Goal: Use online tool/utility: Utilize a website feature to perform a specific function

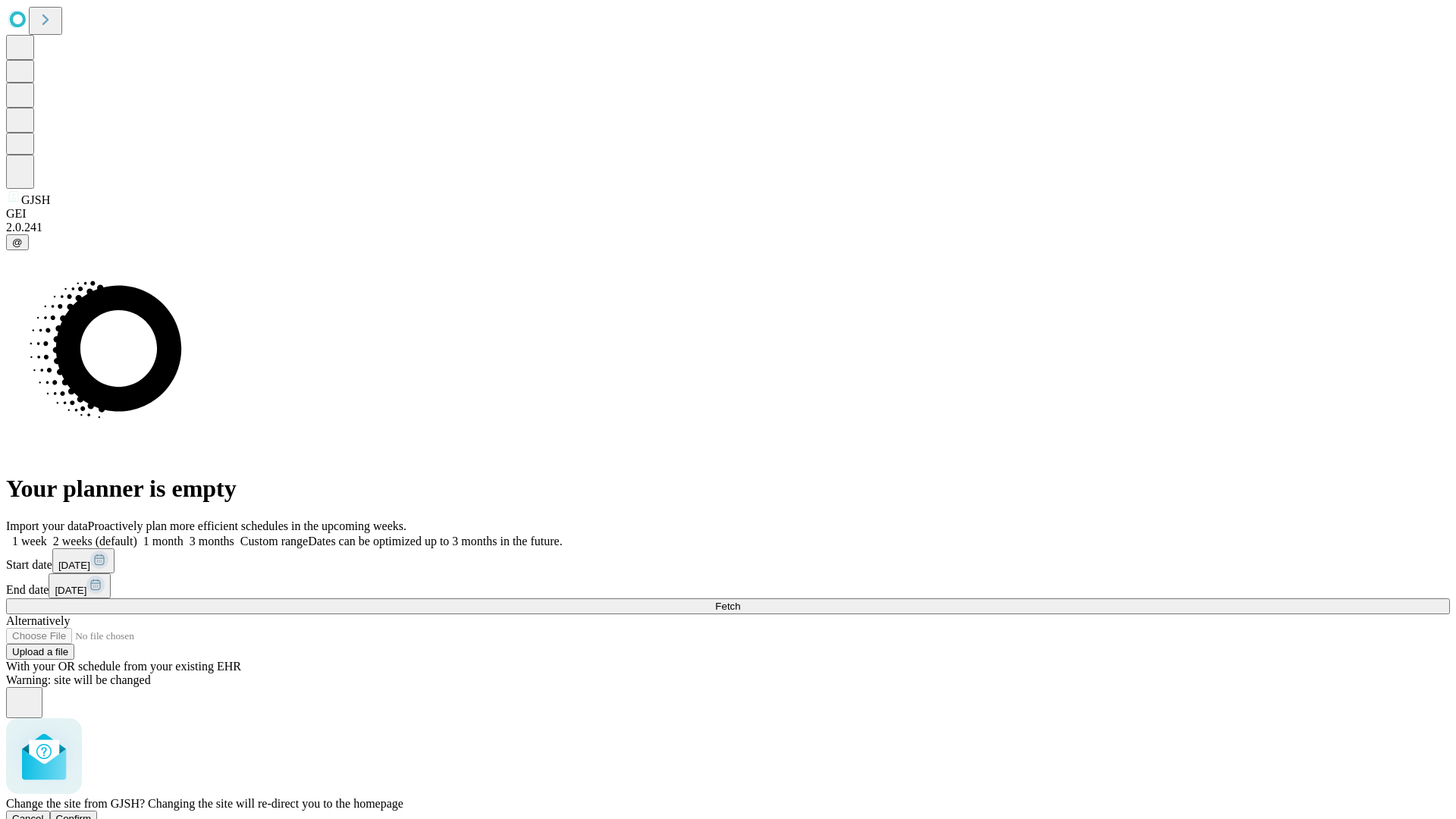
click at [92, 813] on span "Confirm" at bounding box center [74, 818] width 36 height 11
click at [183, 534] on label "1 month" at bounding box center [160, 541] width 46 height 13
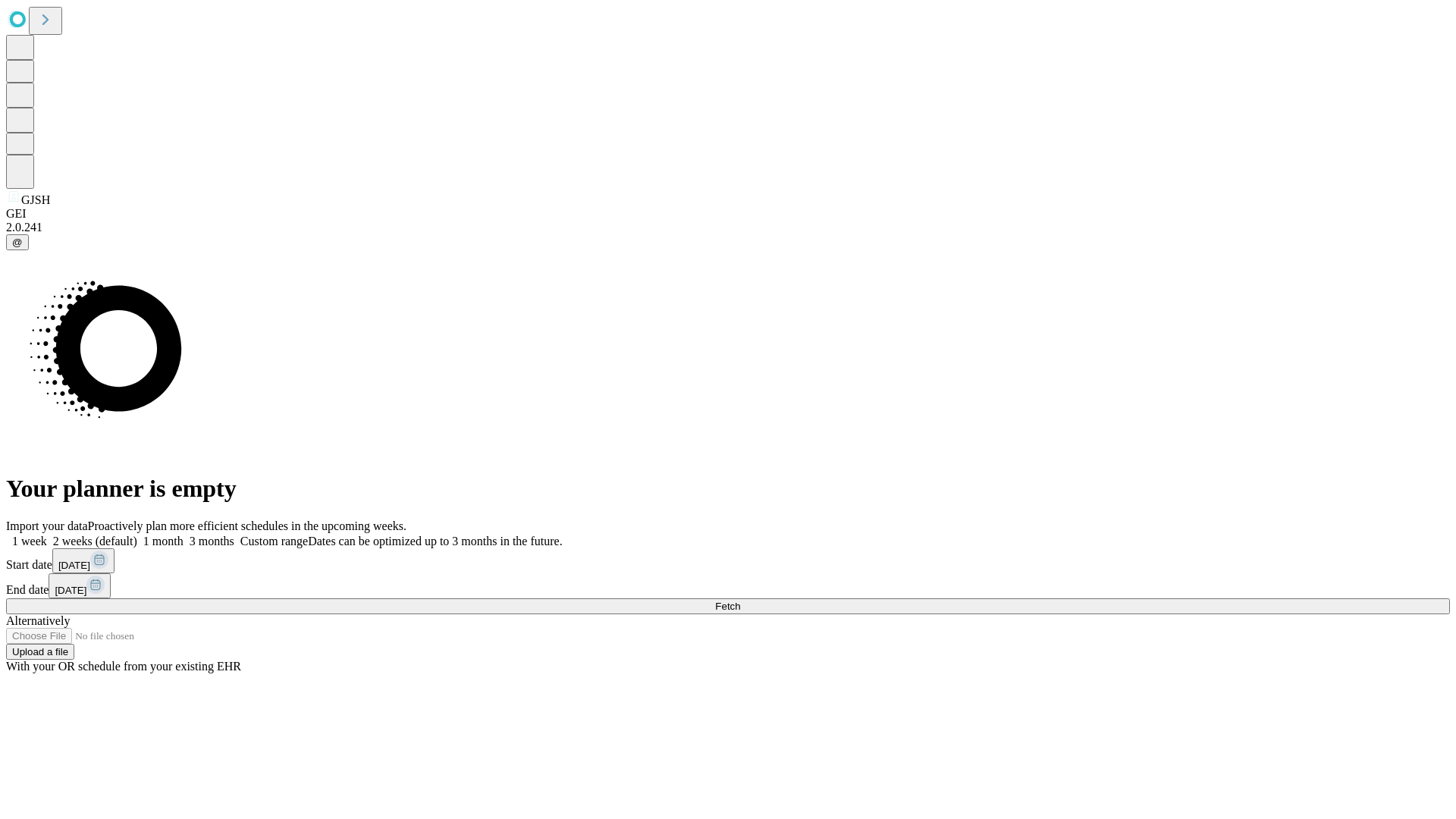
click at [740, 601] on span "Fetch" at bounding box center [727, 606] width 25 height 11
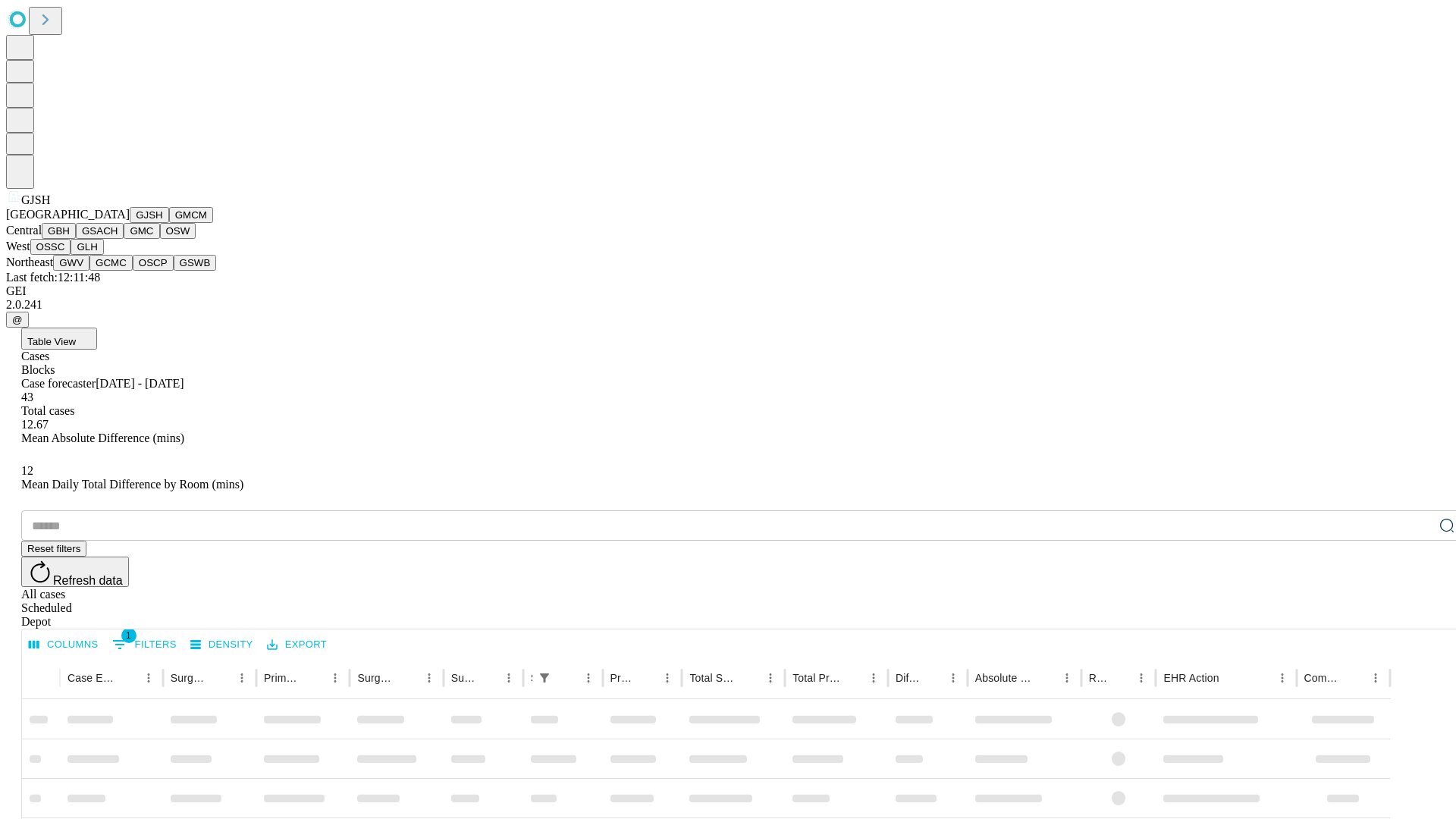
click at [169, 223] on button "GMCM" at bounding box center [191, 215] width 44 height 16
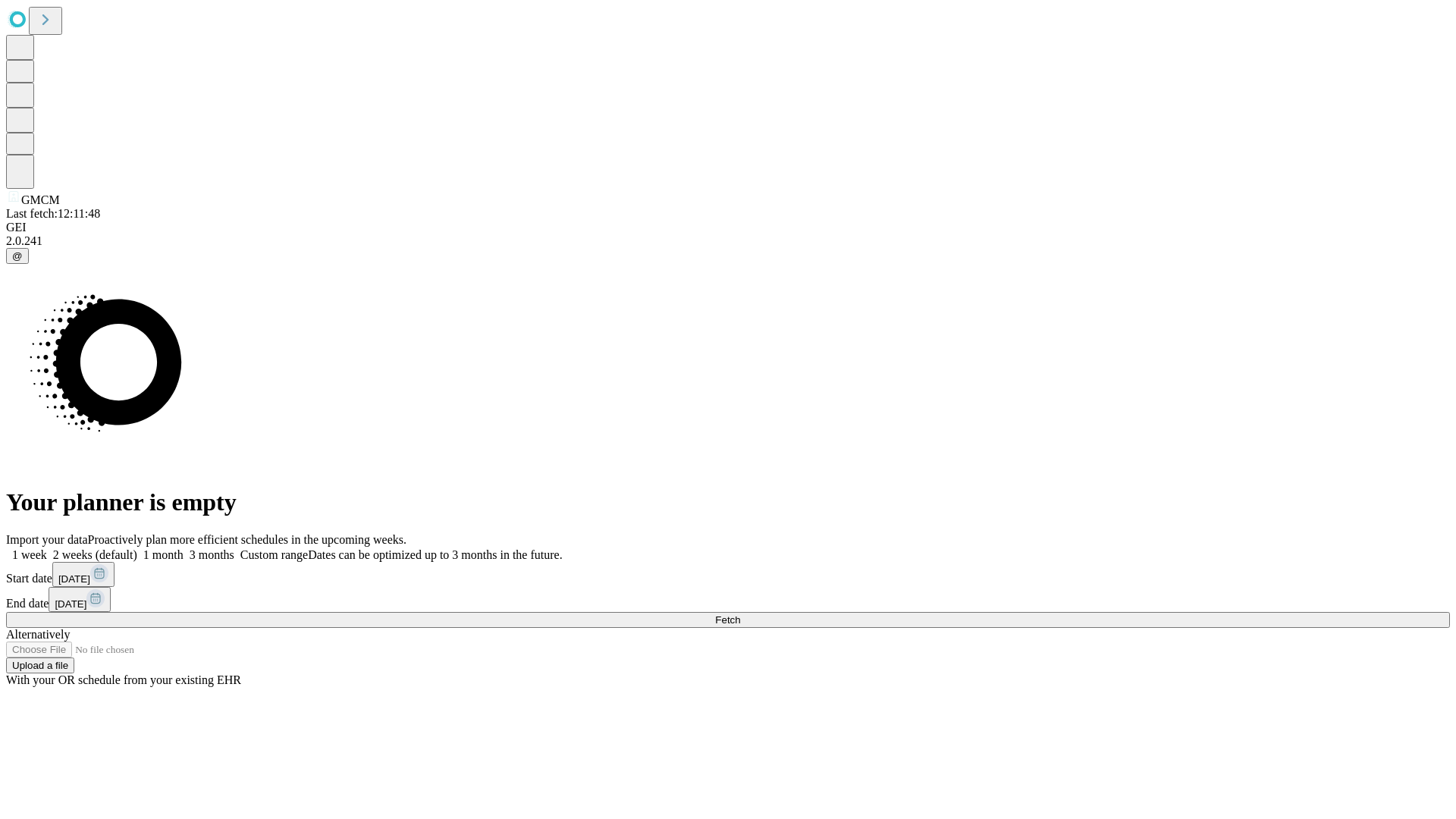
click at [183, 548] on label "1 month" at bounding box center [160, 555] width 46 height 13
click at [740, 614] on span "Fetch" at bounding box center [727, 619] width 25 height 11
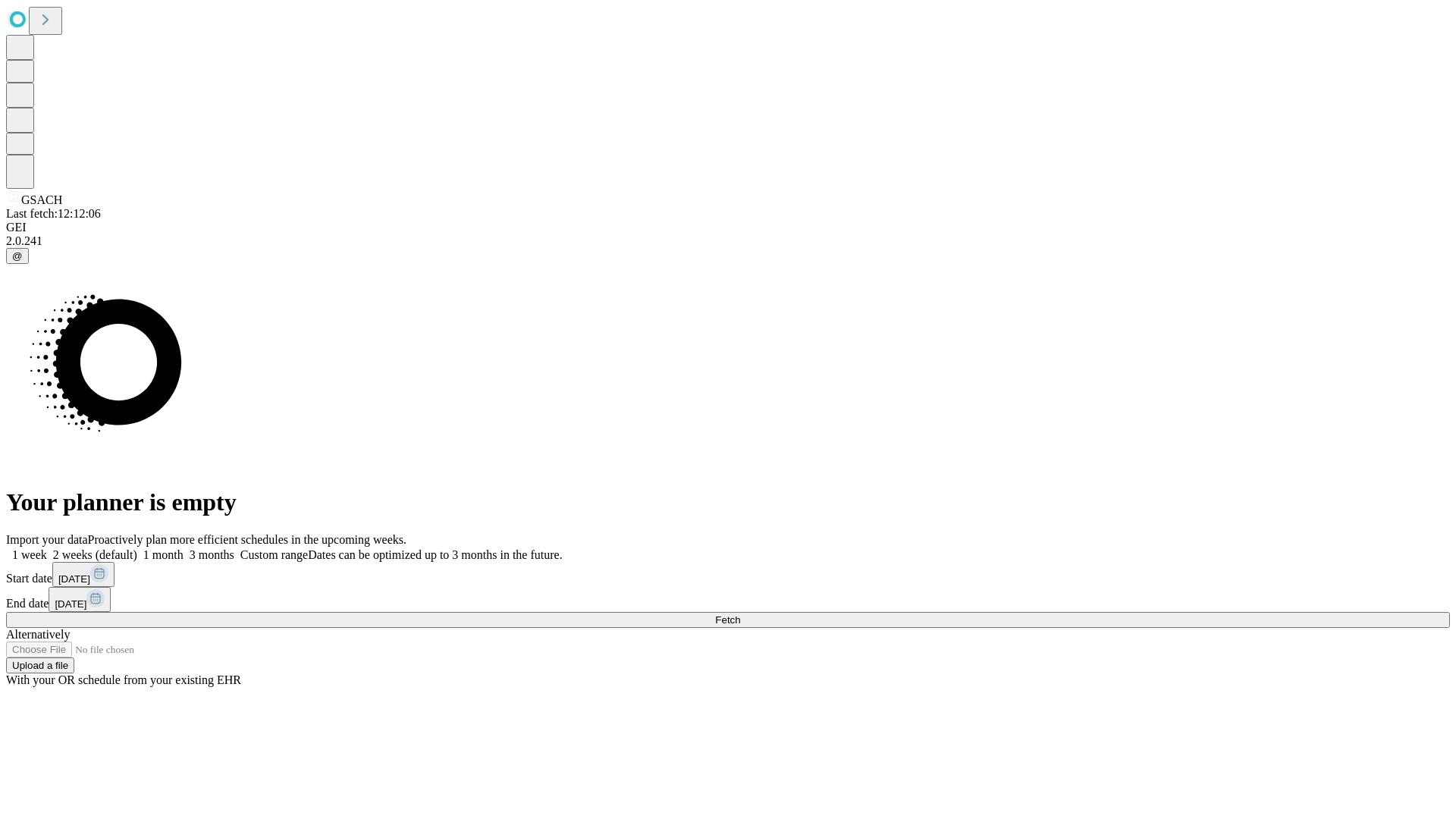
click at [183, 548] on label "1 month" at bounding box center [160, 555] width 46 height 13
click at [740, 614] on span "Fetch" at bounding box center [727, 619] width 25 height 11
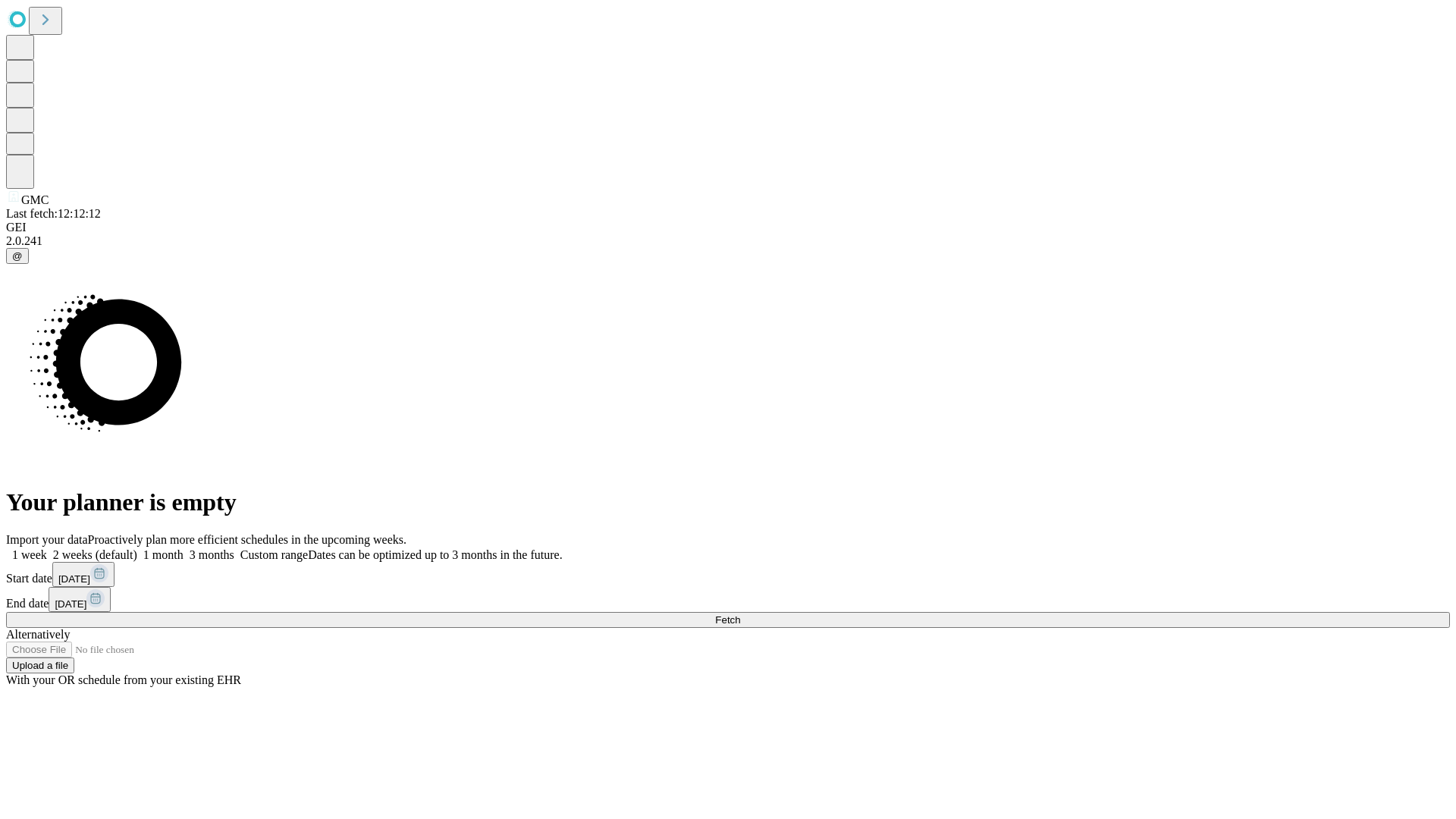
click at [183, 548] on label "1 month" at bounding box center [160, 555] width 46 height 13
click at [740, 614] on span "Fetch" at bounding box center [727, 619] width 25 height 11
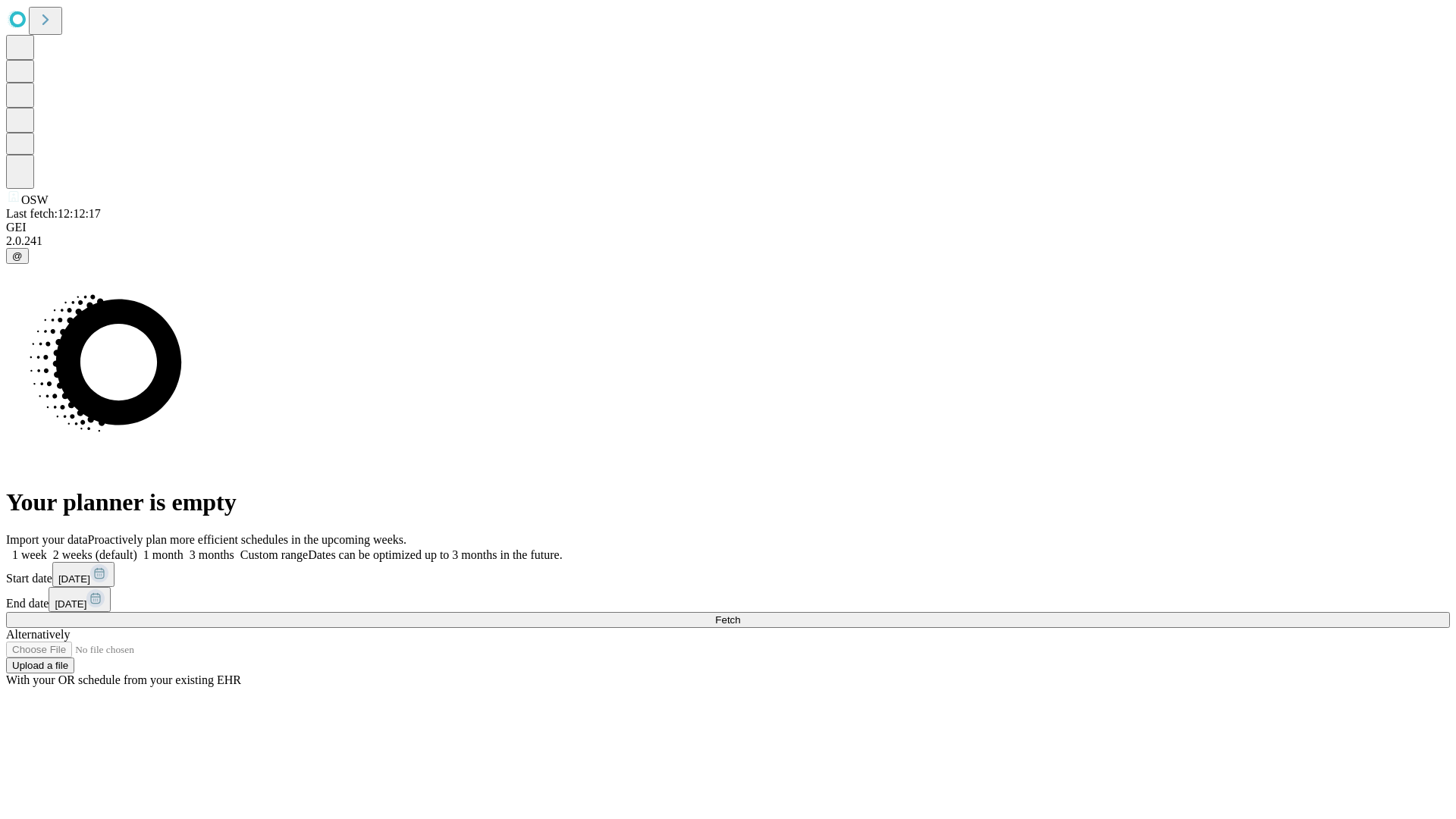
click at [183, 548] on label "1 month" at bounding box center [160, 555] width 46 height 13
click at [740, 614] on span "Fetch" at bounding box center [727, 619] width 25 height 11
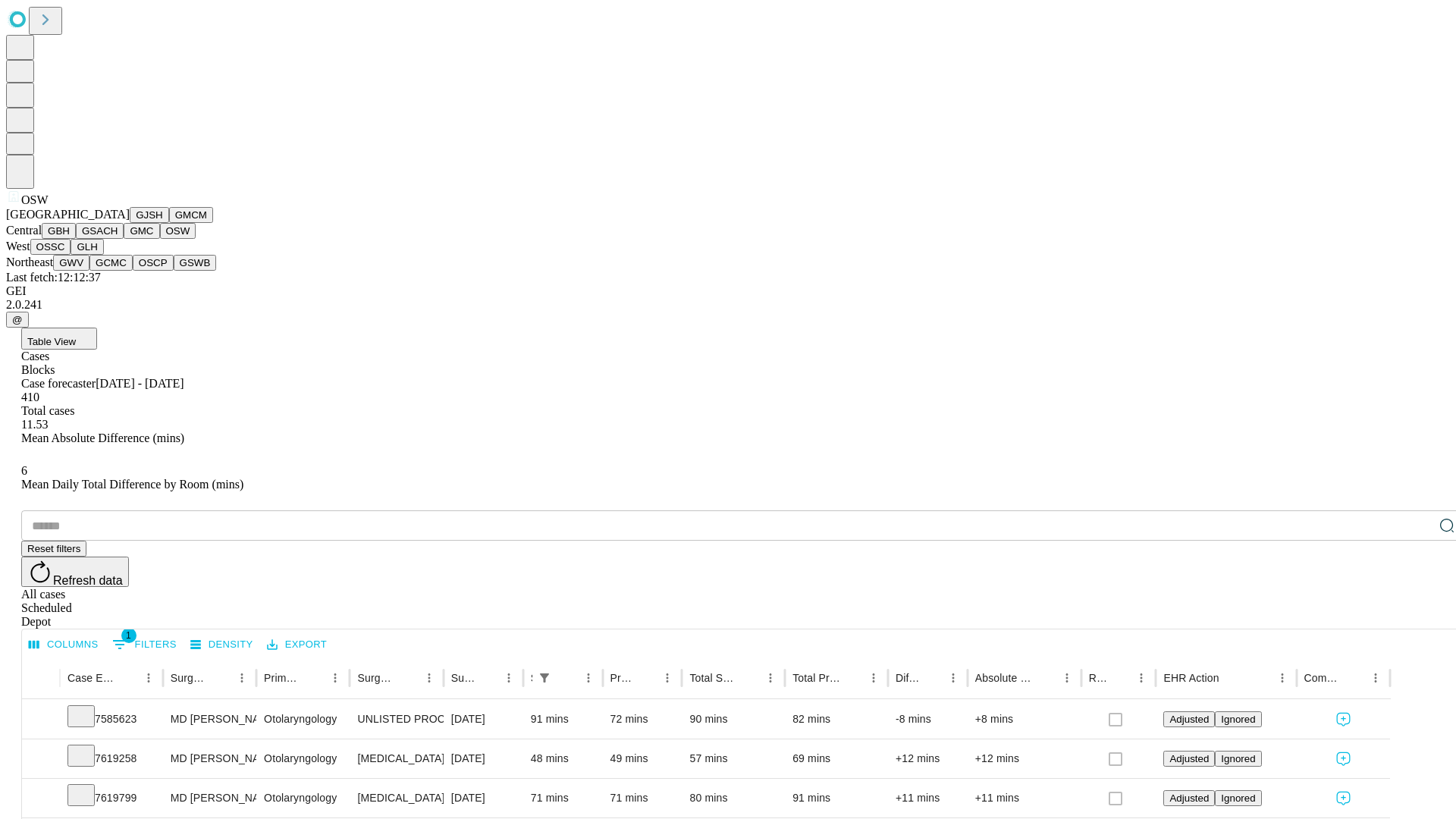
click at [71, 254] on button "OSSC" at bounding box center [51, 246] width 41 height 16
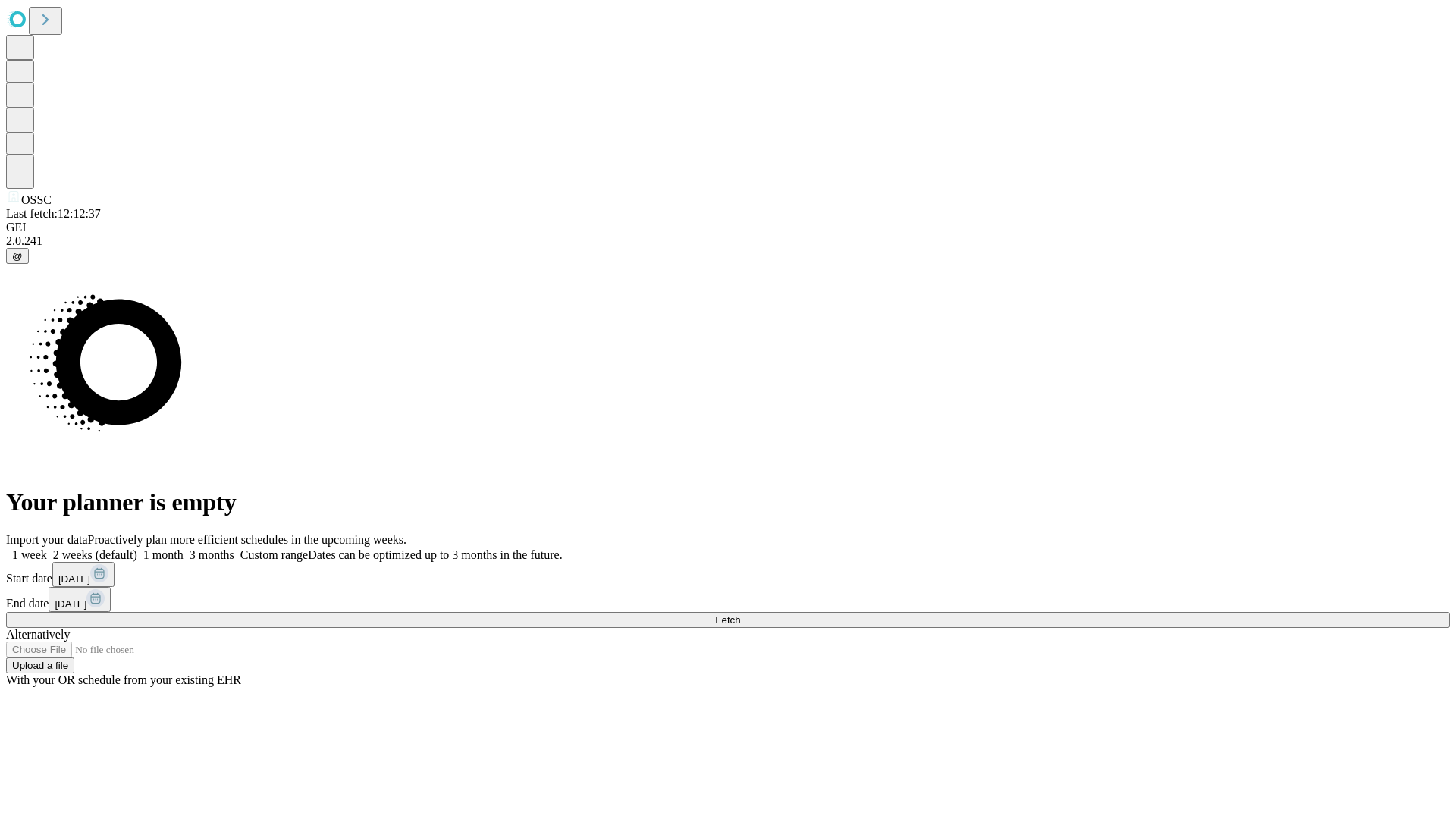
click at [183, 548] on label "1 month" at bounding box center [160, 555] width 46 height 13
click at [740, 614] on span "Fetch" at bounding box center [727, 619] width 25 height 11
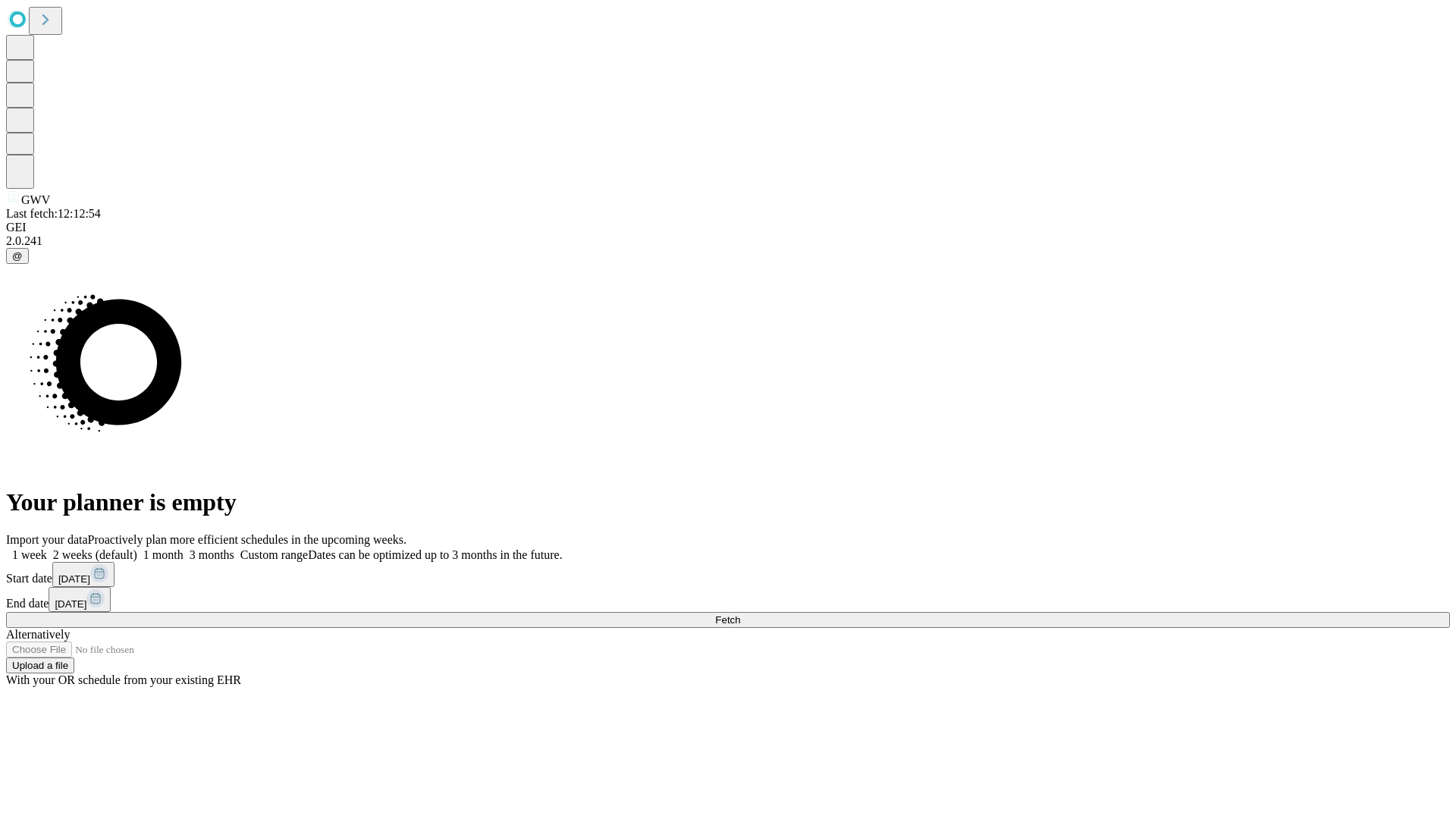
click at [183, 548] on label "1 month" at bounding box center [160, 555] width 46 height 13
click at [740, 614] on span "Fetch" at bounding box center [727, 619] width 25 height 11
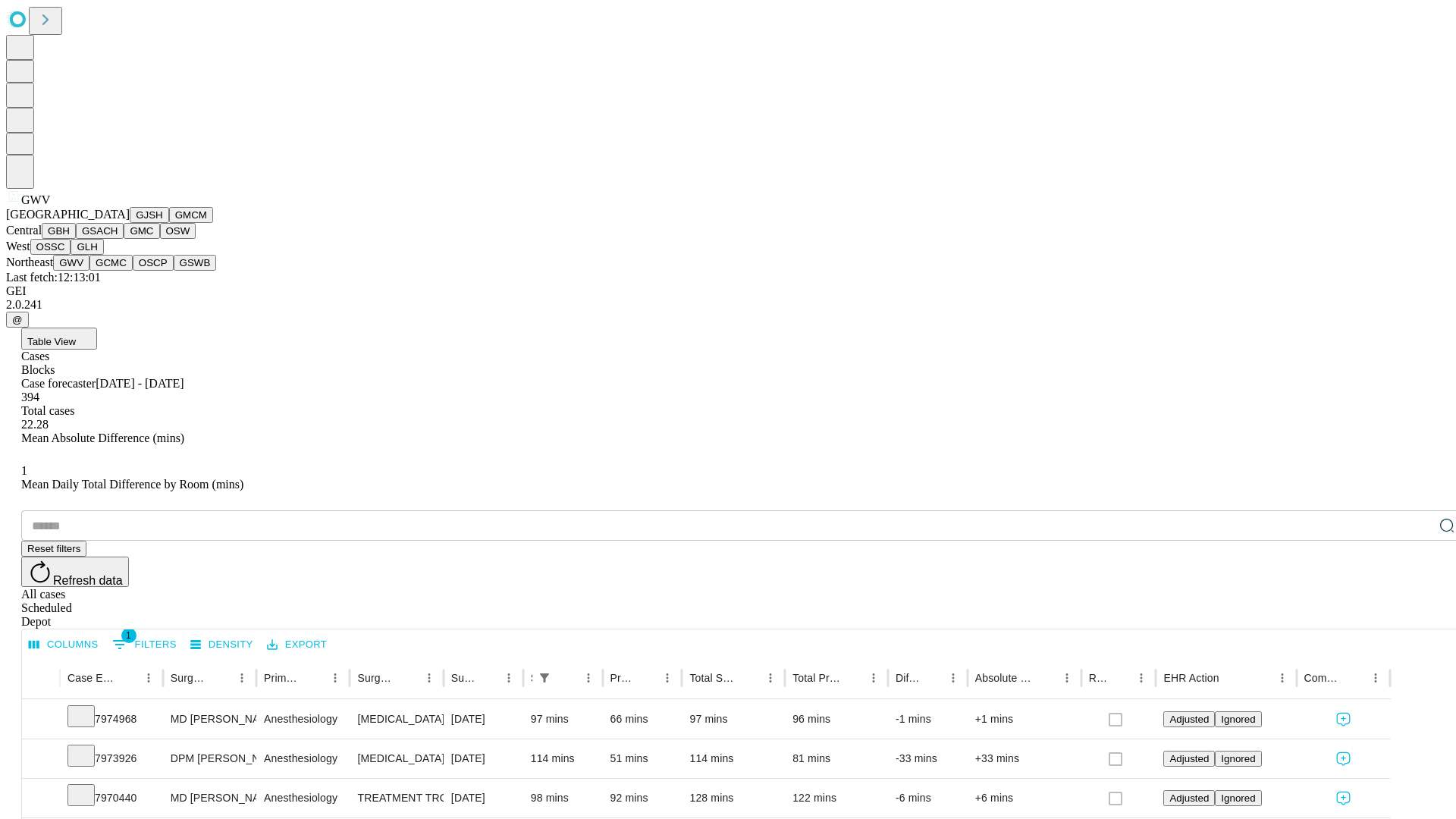
click at [118, 271] on button "GCMC" at bounding box center [111, 262] width 43 height 16
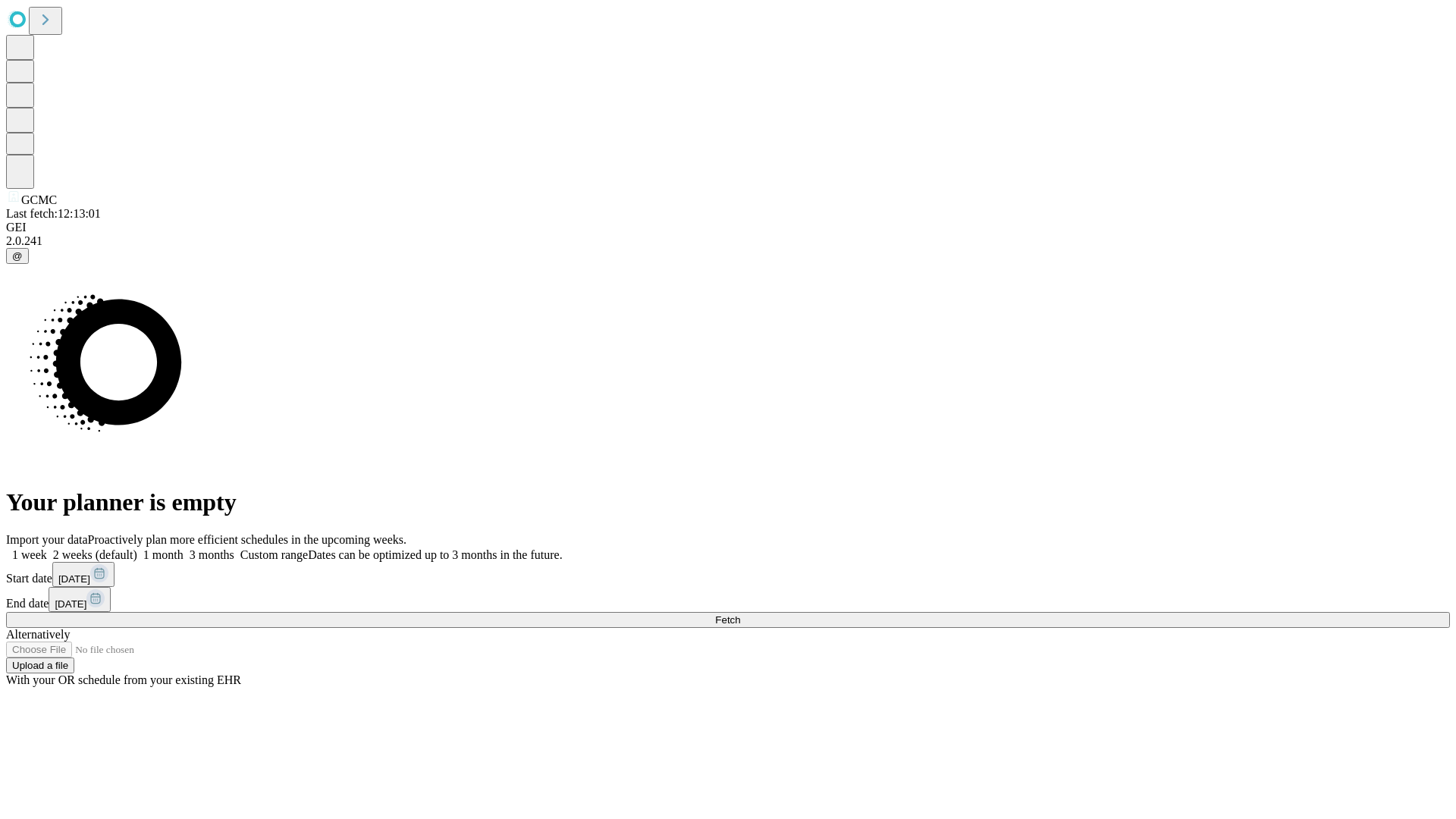
click at [183, 548] on label "1 month" at bounding box center [160, 555] width 46 height 13
click at [740, 614] on span "Fetch" at bounding box center [727, 619] width 25 height 11
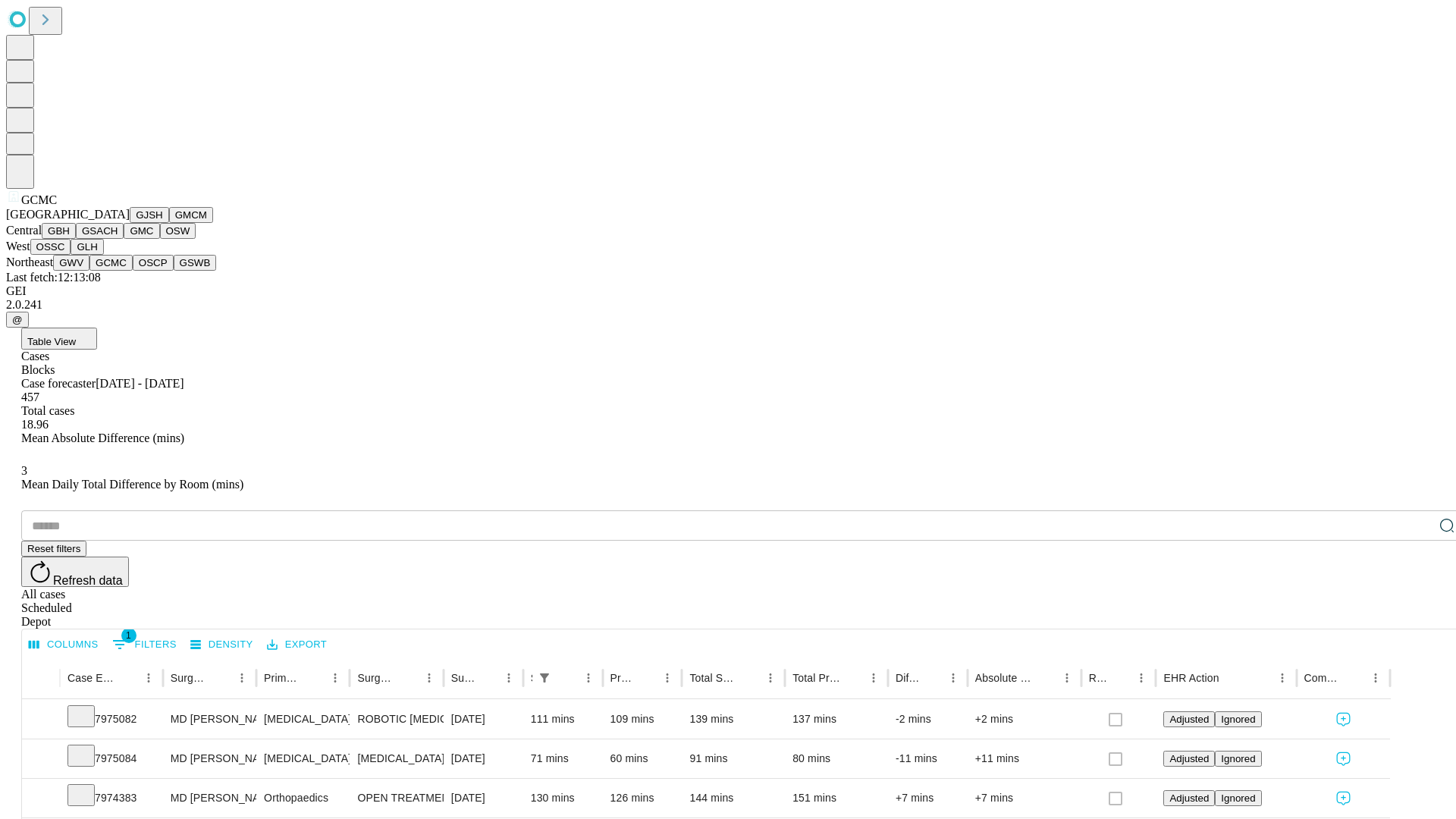
click at [133, 271] on button "OSCP" at bounding box center [153, 262] width 41 height 16
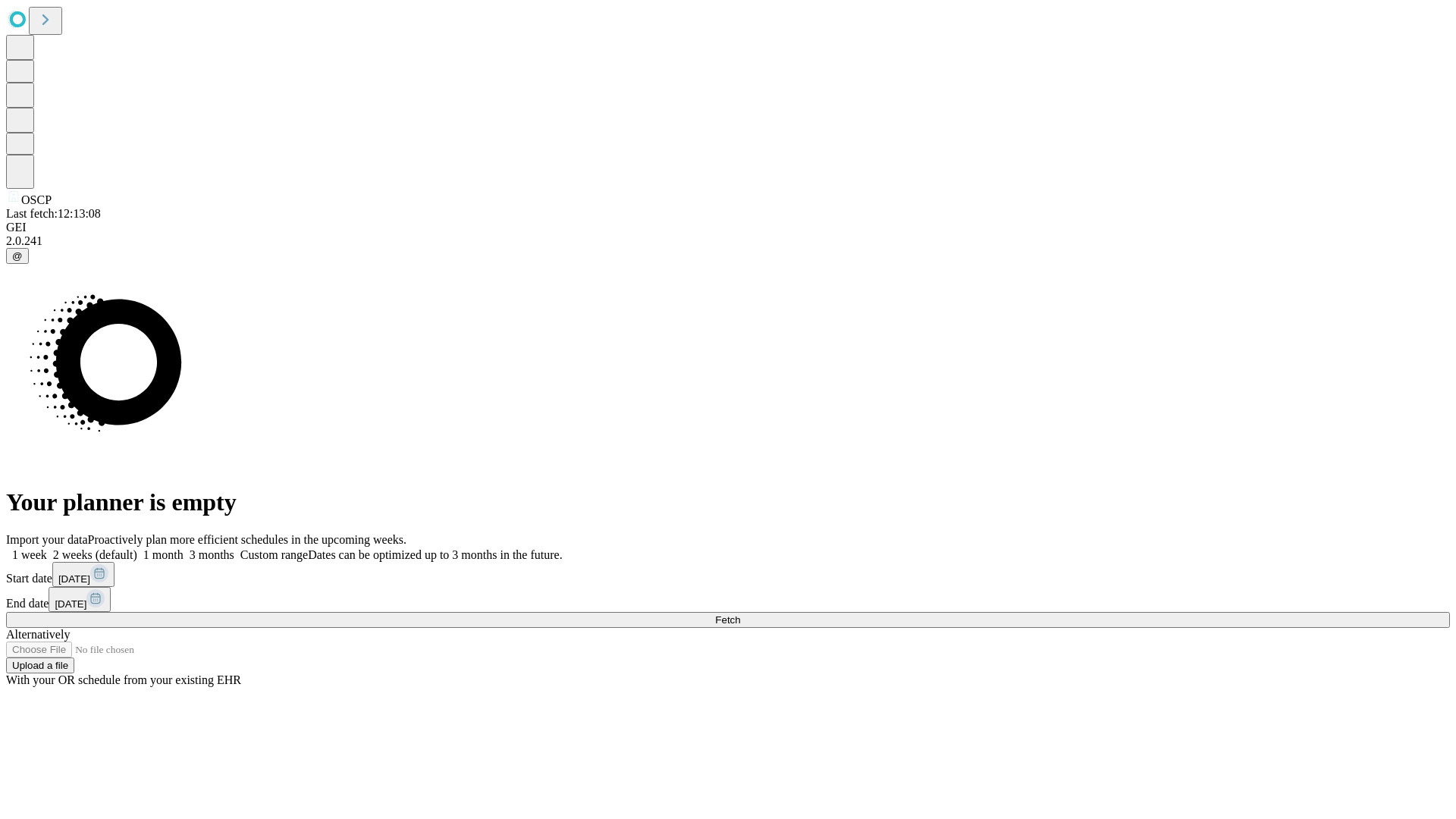
click at [183, 548] on label "1 month" at bounding box center [160, 555] width 46 height 13
click at [740, 614] on span "Fetch" at bounding box center [727, 619] width 25 height 11
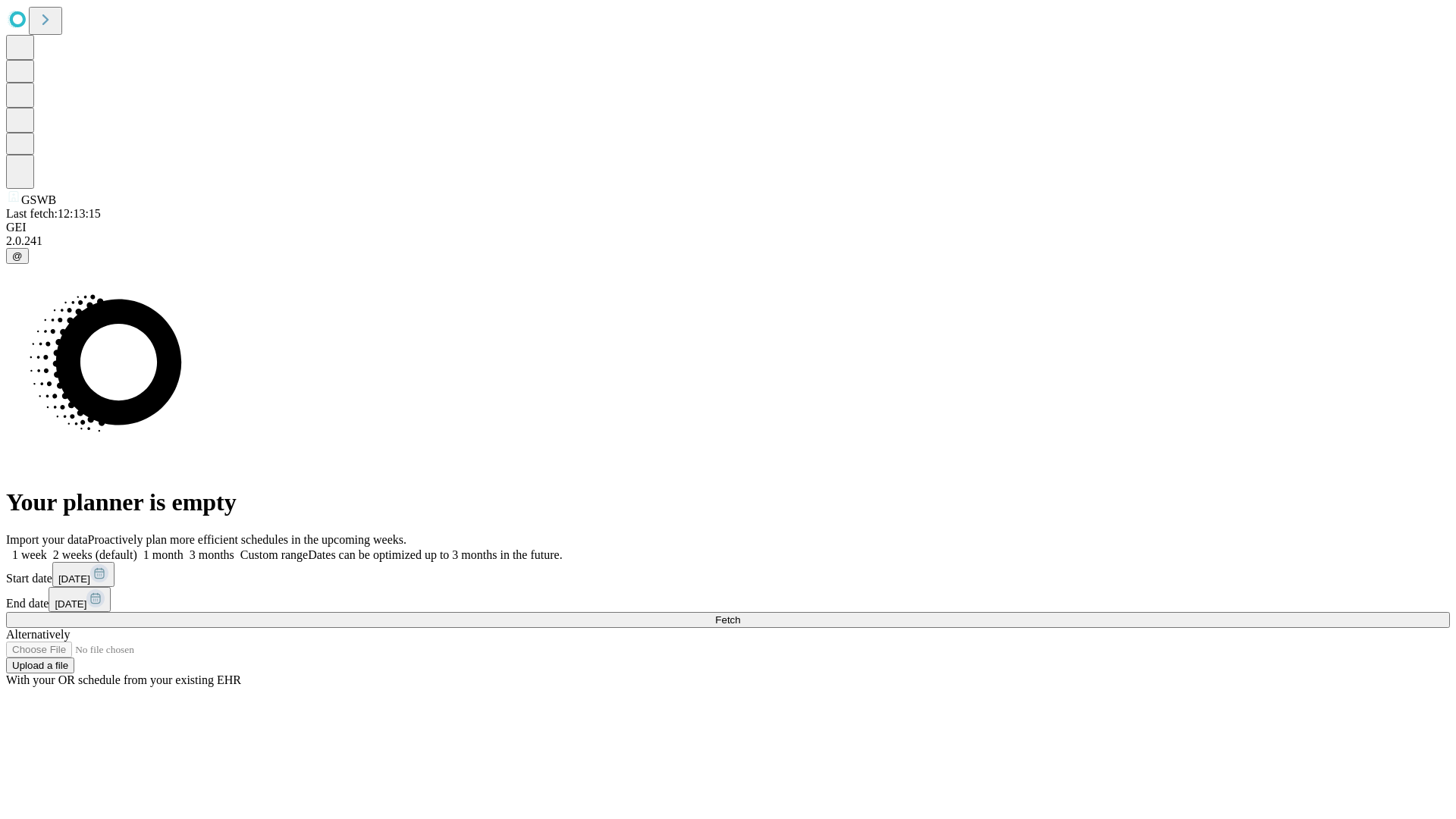
click at [183, 548] on label "1 month" at bounding box center [160, 555] width 46 height 13
click at [740, 614] on span "Fetch" at bounding box center [727, 619] width 25 height 11
